Goal: Task Accomplishment & Management: Use online tool/utility

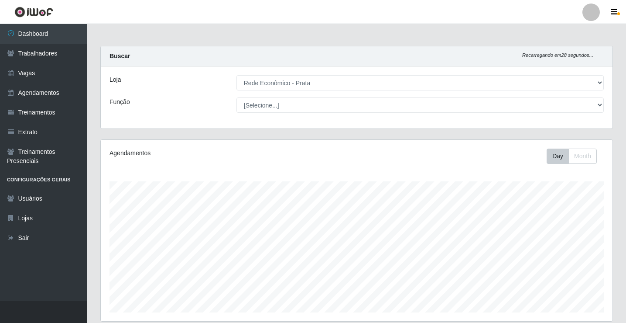
select select "192"
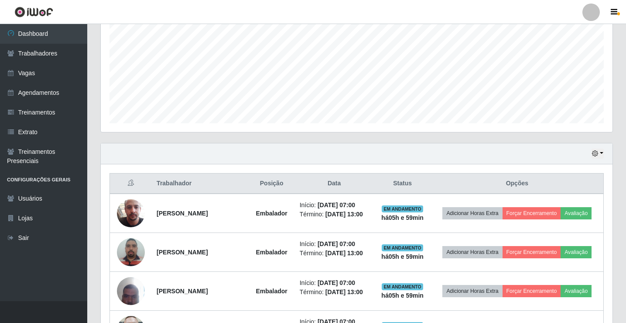
scroll to position [233, 0]
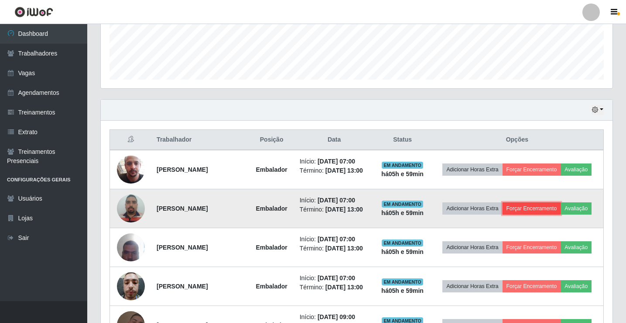
click at [540, 211] on button "Forçar Encerramento" at bounding box center [532, 208] width 58 height 12
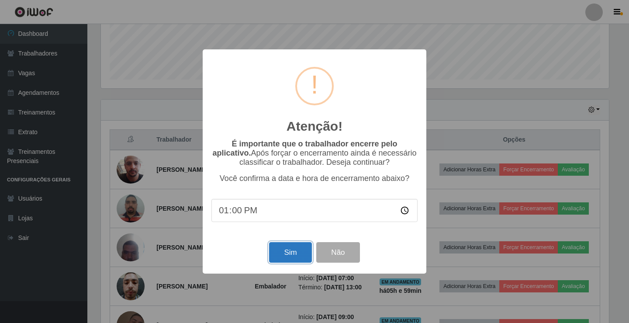
click at [303, 256] on button "Sim" at bounding box center [290, 252] width 42 height 21
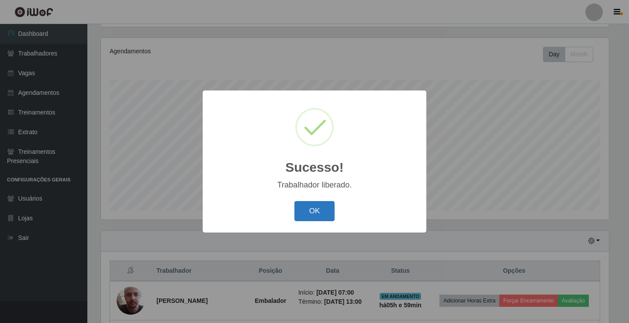
click at [316, 216] on button "OK" at bounding box center [314, 211] width 41 height 21
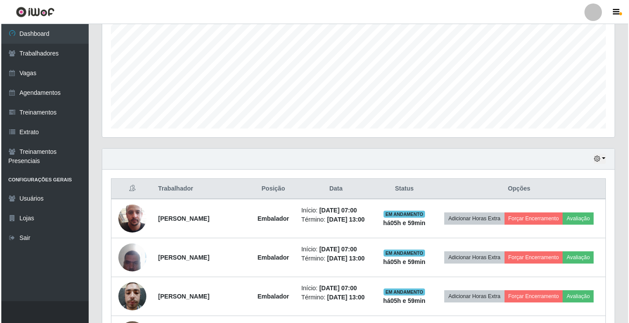
scroll to position [189, 0]
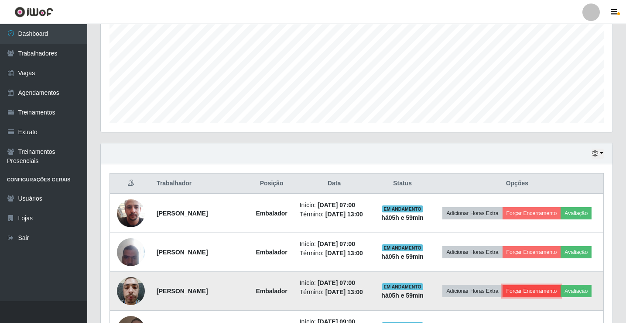
click at [530, 295] on button "Forçar Encerramento" at bounding box center [532, 291] width 58 height 12
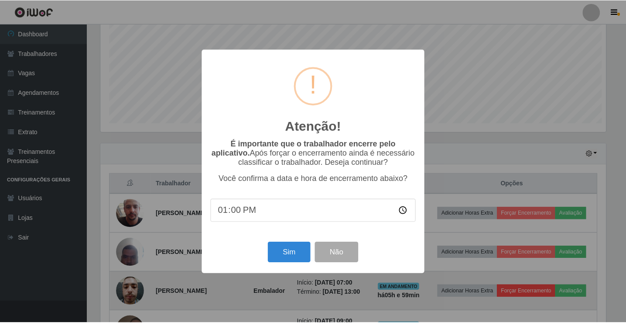
scroll to position [181, 508]
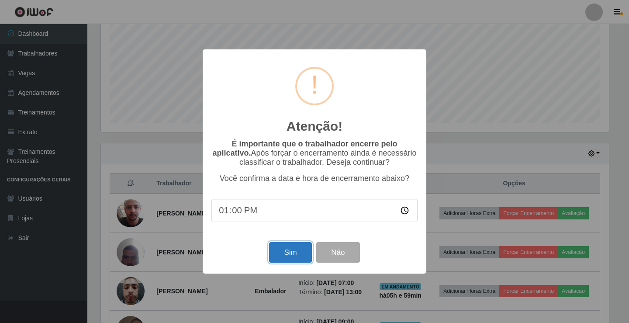
click at [281, 259] on button "Sim" at bounding box center [290, 252] width 42 height 21
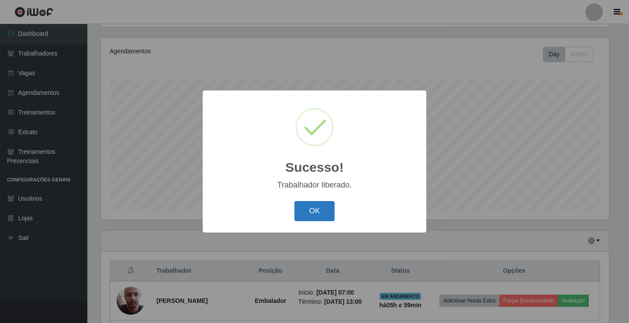
click at [298, 213] on button "OK" at bounding box center [314, 211] width 41 height 21
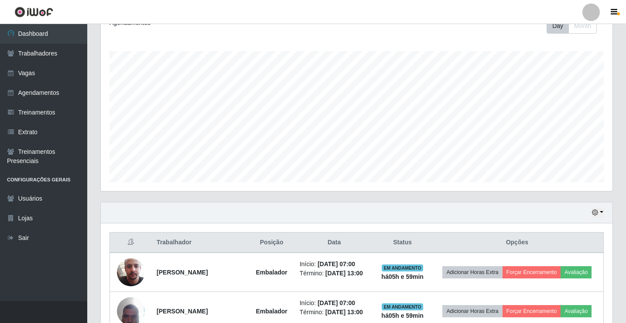
scroll to position [145, 0]
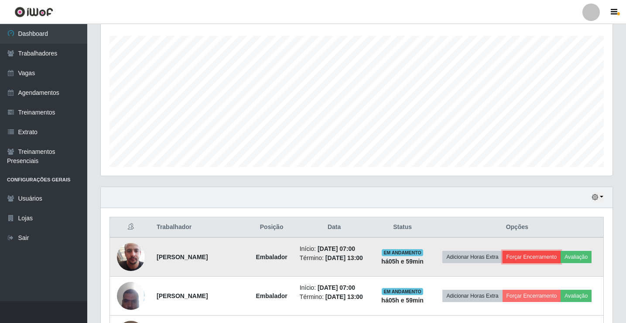
click at [535, 259] on button "Forçar Encerramento" at bounding box center [532, 257] width 58 height 12
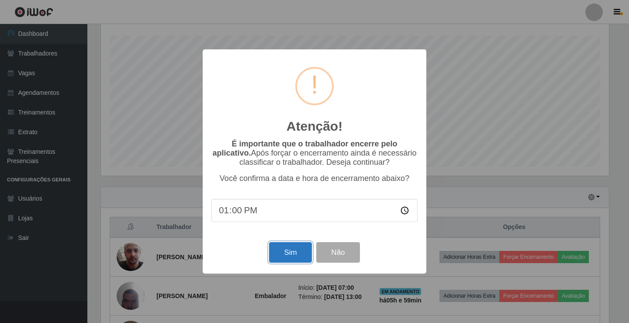
click at [299, 249] on button "Sim" at bounding box center [290, 252] width 42 height 21
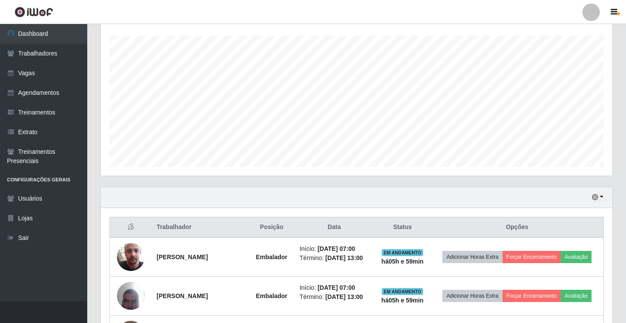
scroll to position [0, 0]
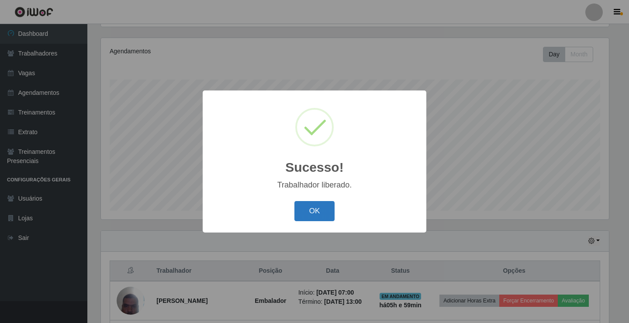
click at [309, 210] on button "OK" at bounding box center [314, 211] width 41 height 21
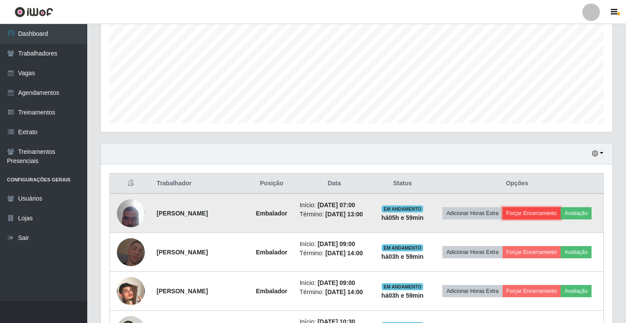
click at [540, 210] on button "Forçar Encerramento" at bounding box center [532, 213] width 58 height 12
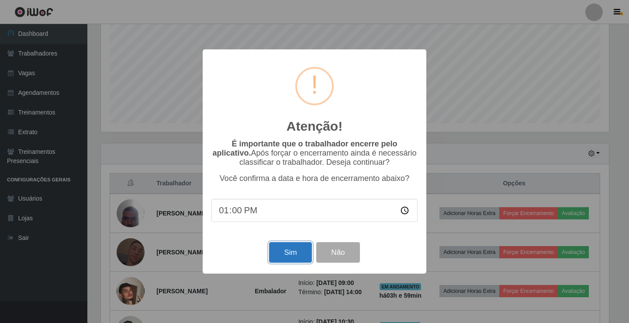
click at [282, 257] on button "Sim" at bounding box center [290, 252] width 42 height 21
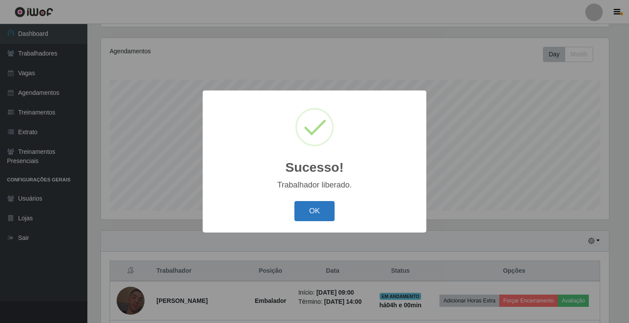
click at [303, 216] on button "OK" at bounding box center [314, 211] width 41 height 21
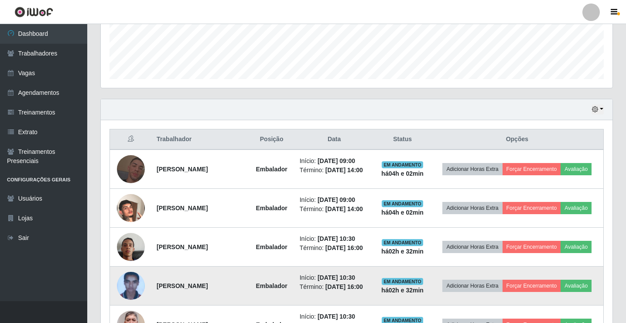
scroll to position [233, 0]
